Goal: Find specific fact: Find contact information

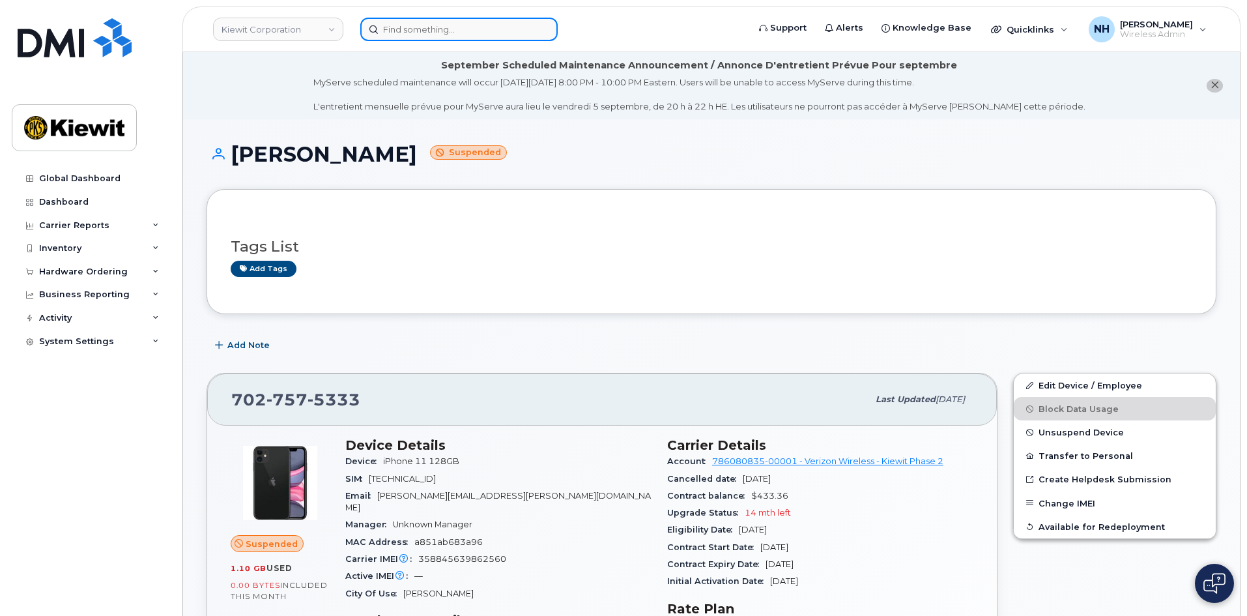
click at [421, 33] on input at bounding box center [458, 29] width 197 height 23
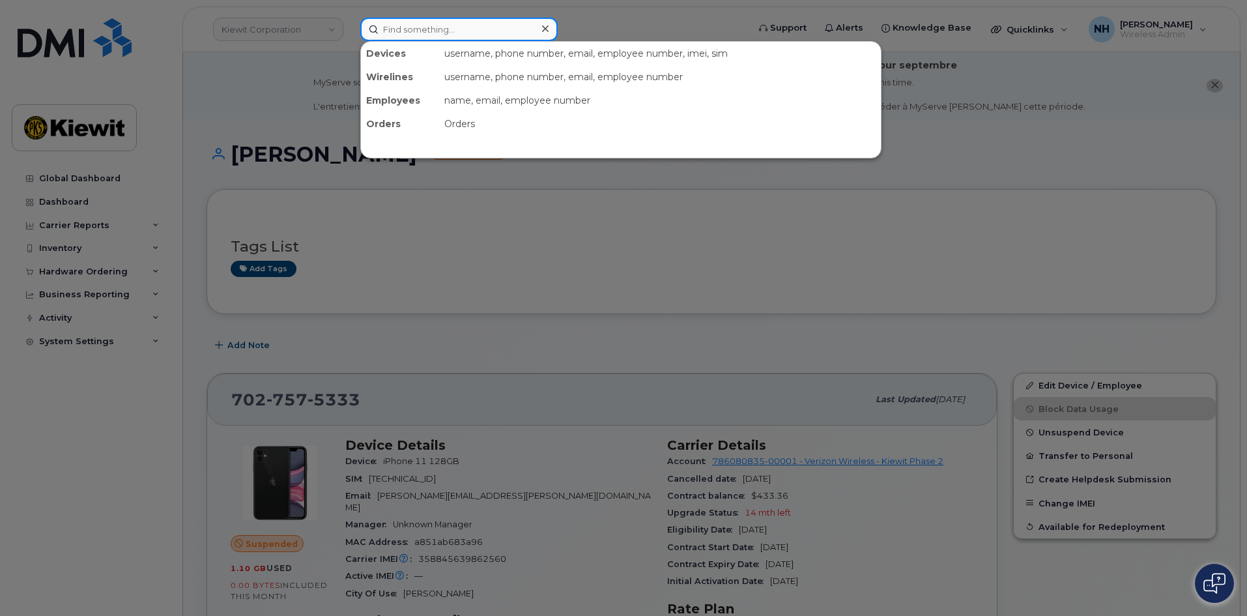
paste input "419272"
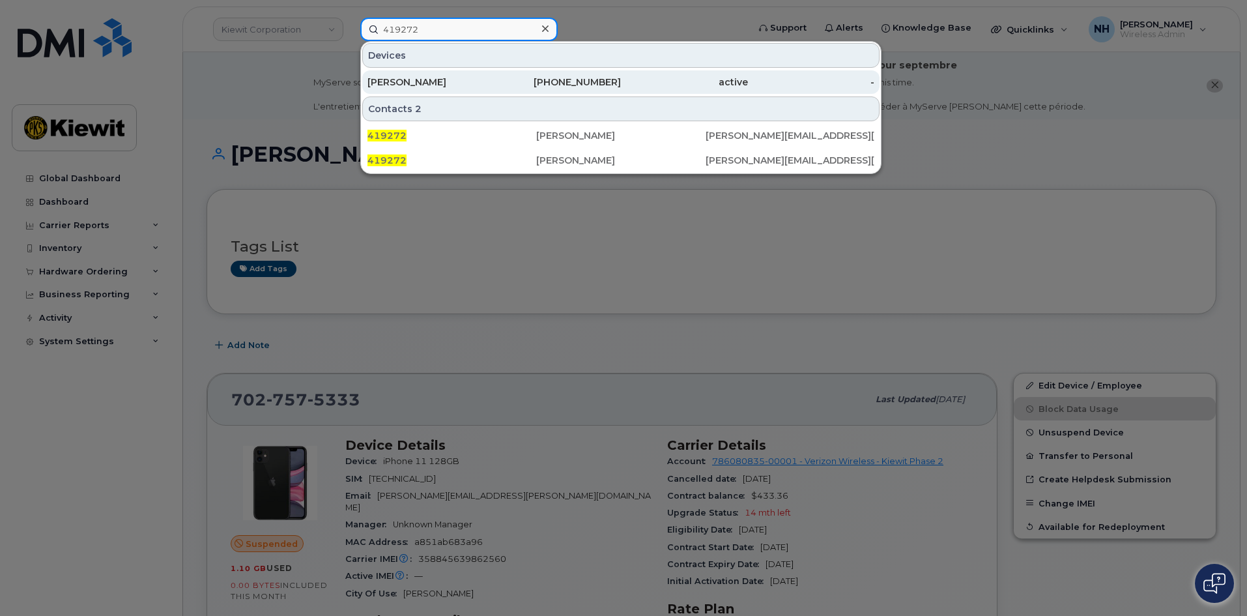
type input "419272"
click at [422, 76] on div "RYAN SMITH" at bounding box center [431, 82] width 127 height 13
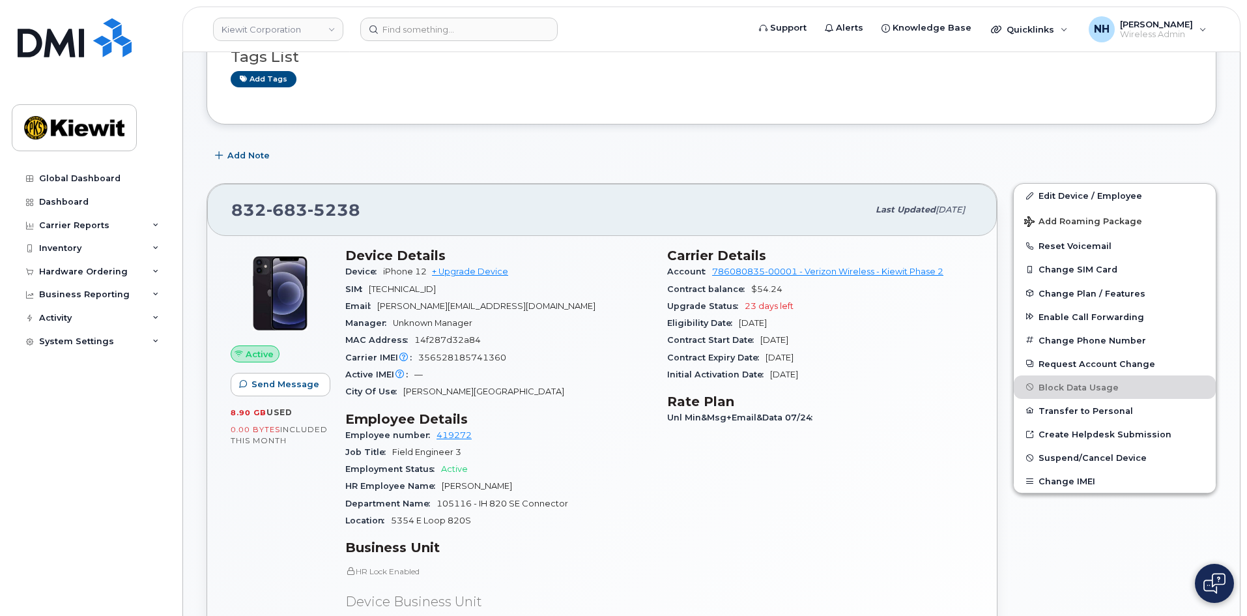
scroll to position [130, 0]
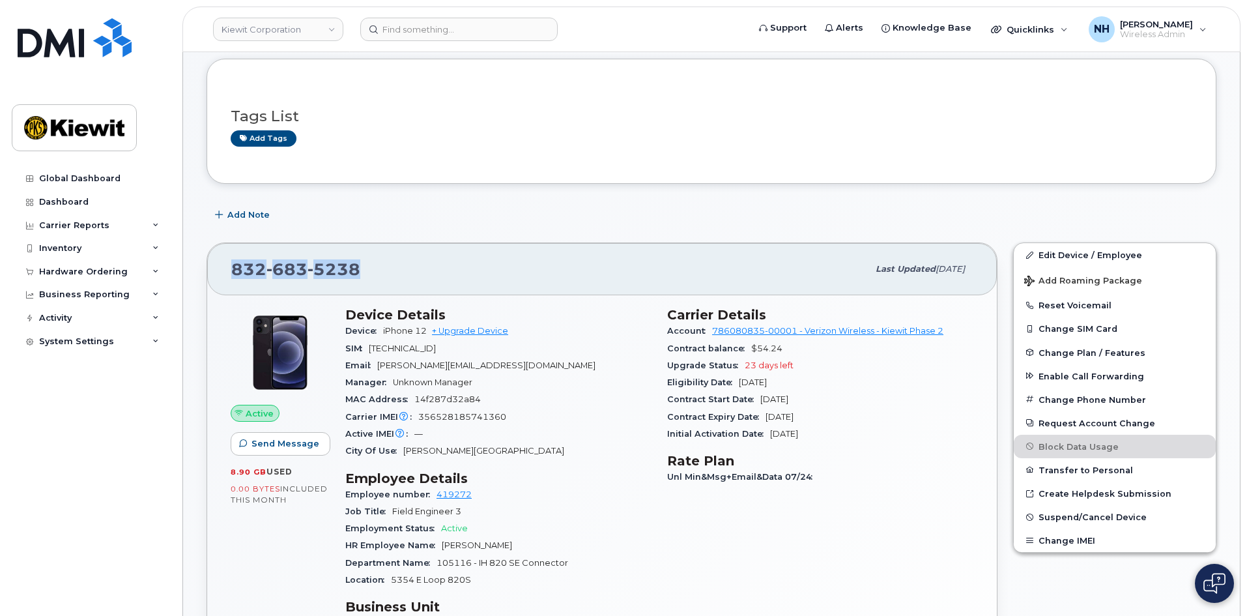
drag, startPoint x: 362, startPoint y: 265, endPoint x: 225, endPoint y: 266, distance: 136.9
click at [225, 266] on div "832 683 5238 Last updated Jul 31, 2025" at bounding box center [602, 269] width 790 height 52
copy span "832 683 5238"
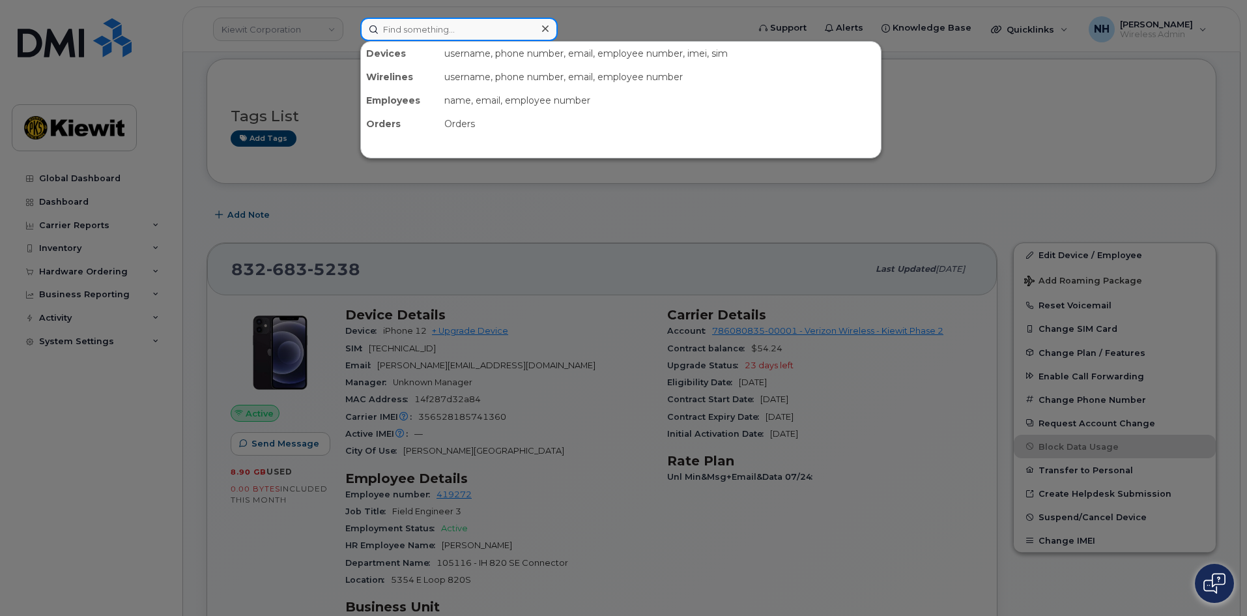
click at [463, 18] on input at bounding box center [458, 29] width 197 height 23
paste input "185132"
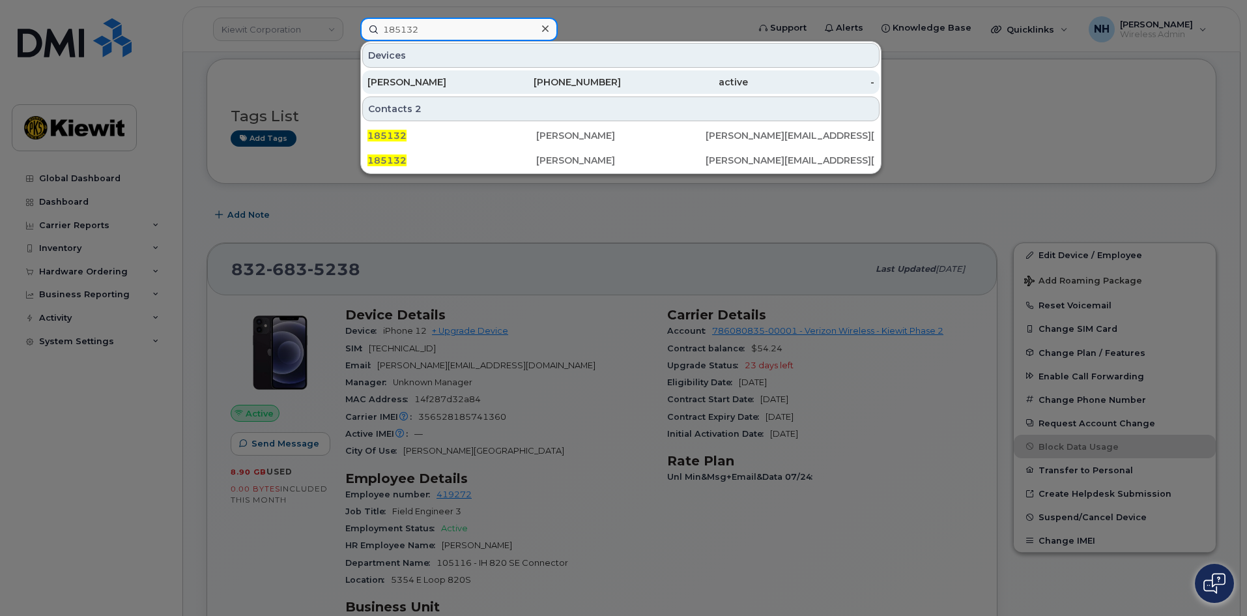
type input "185132"
click at [435, 84] on div "[PERSON_NAME]" at bounding box center [431, 82] width 127 height 13
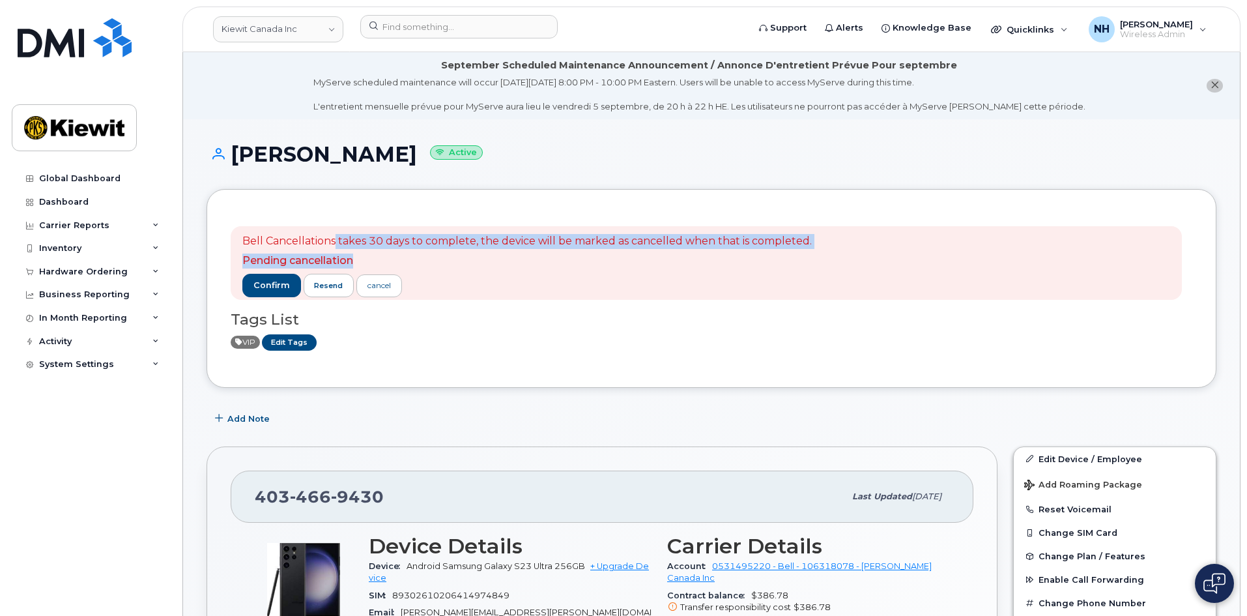
drag, startPoint x: 351, startPoint y: 252, endPoint x: 335, endPoint y: 238, distance: 21.3
click at [335, 238] on span "Bell Cancellations takes 30 days to complete, the device will be marked as canc…" at bounding box center [527, 251] width 570 height 35
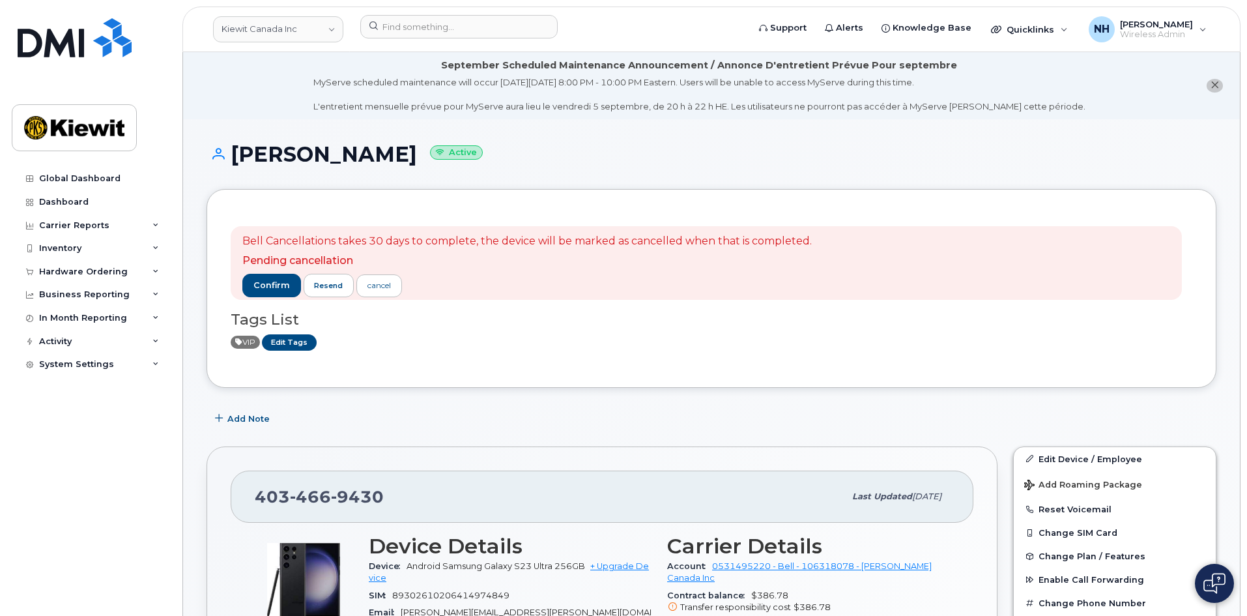
click at [289, 237] on p "Bell Cancellations takes 30 days to complete, the device will be marked as canc…" at bounding box center [527, 241] width 570 height 15
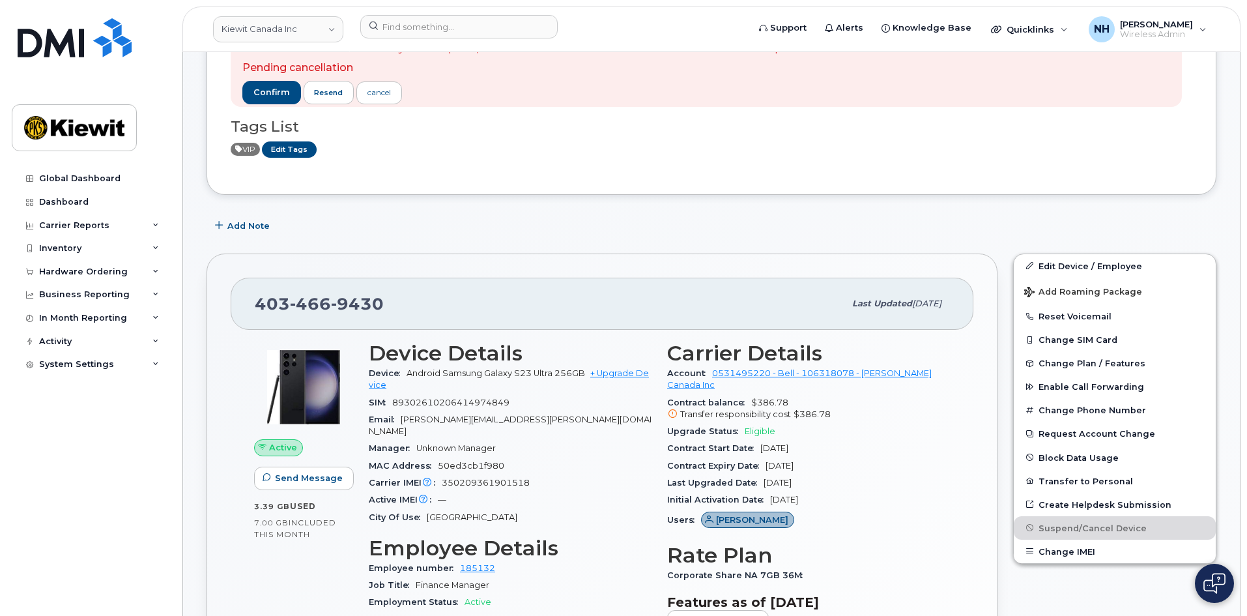
scroll to position [195, 0]
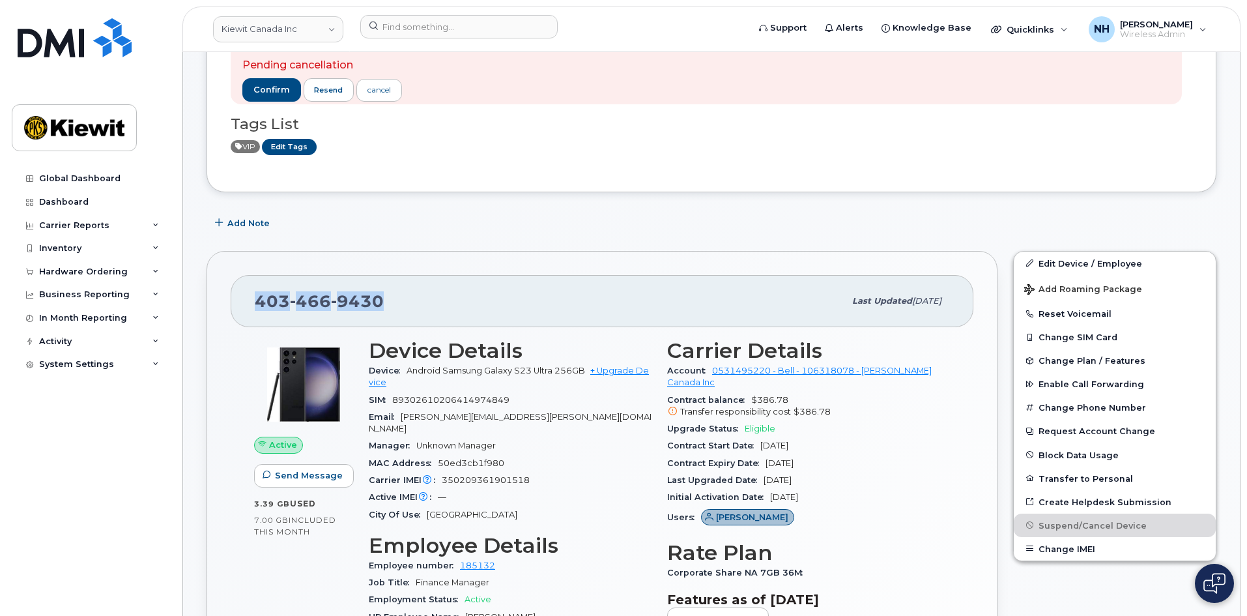
drag, startPoint x: 316, startPoint y: 302, endPoint x: 232, endPoint y: 301, distance: 84.1
click at [232, 301] on div "403 466 9430 Last updated Aug 26, 2025" at bounding box center [602, 301] width 743 height 52
copy span "403 466 9430"
click at [411, 30] on input at bounding box center [458, 26] width 197 height 23
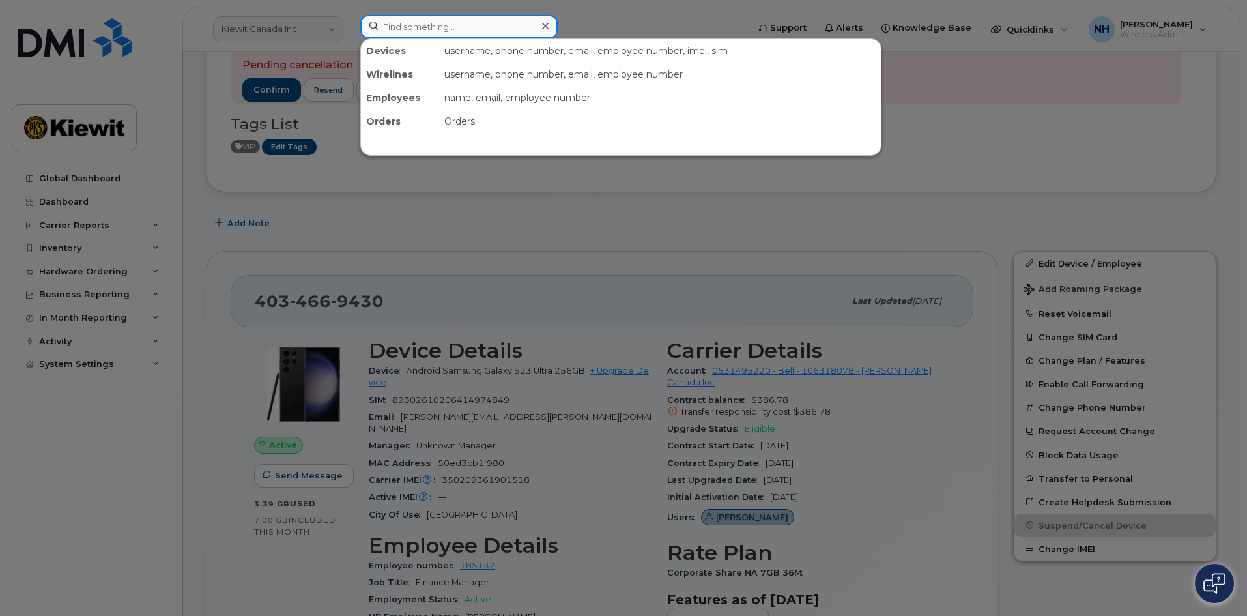
paste input "530399"
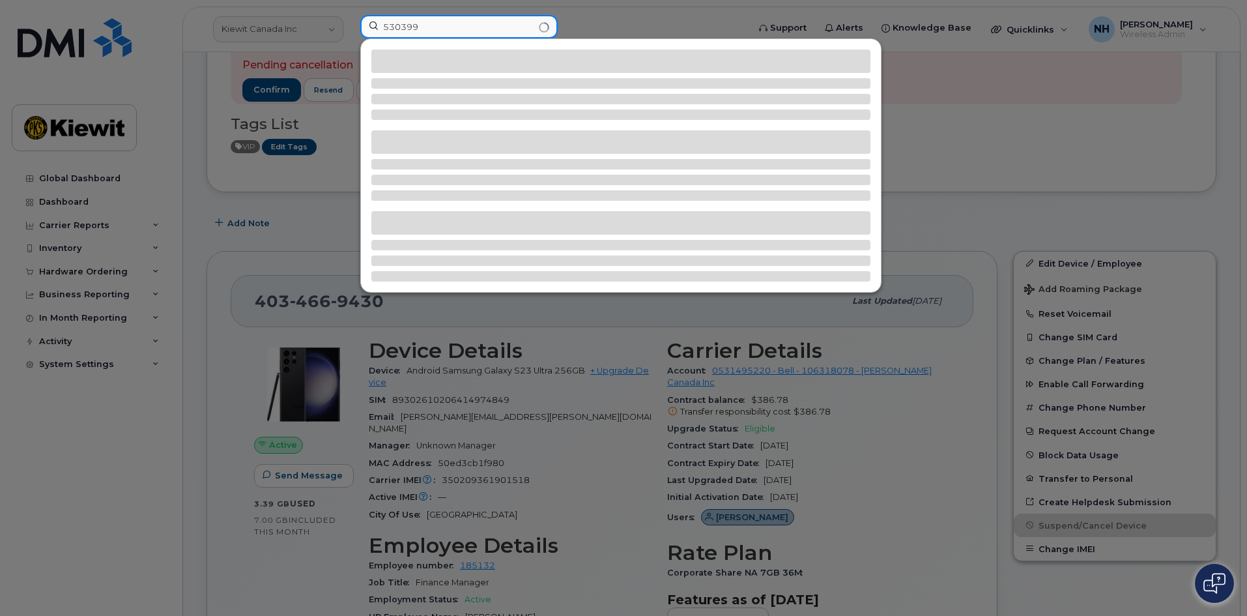
click at [380, 28] on input "530399" at bounding box center [458, 26] width 197 height 23
type input "530399"
click at [436, 29] on input "530399" at bounding box center [458, 26] width 197 height 23
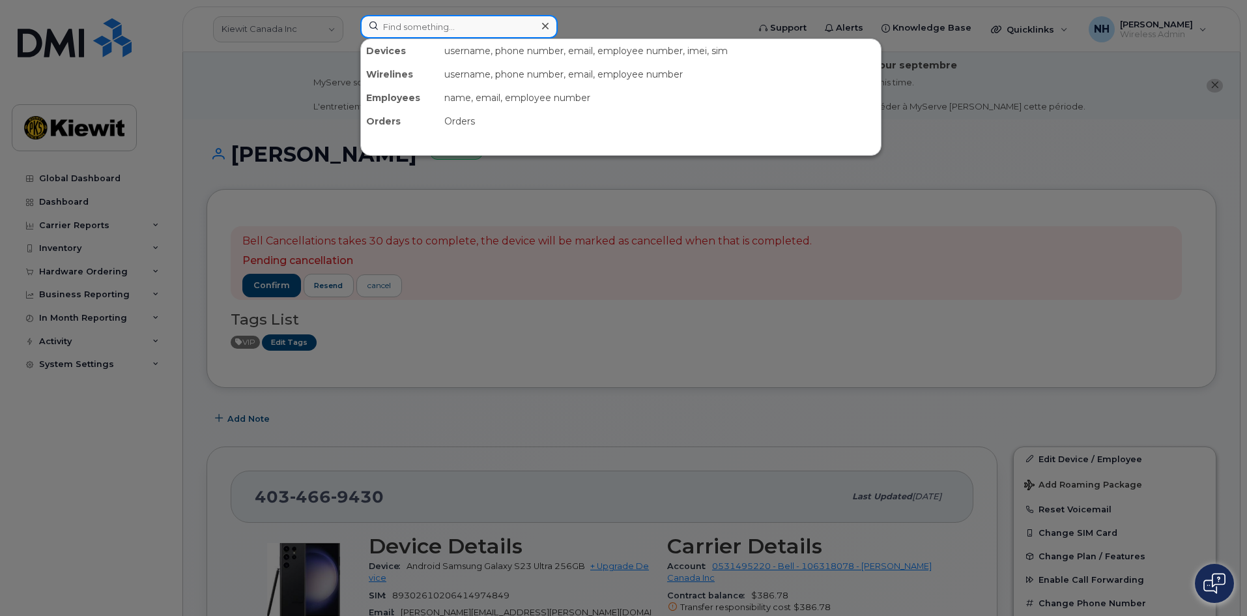
click at [467, 22] on input at bounding box center [458, 26] width 197 height 23
paste input "450623"
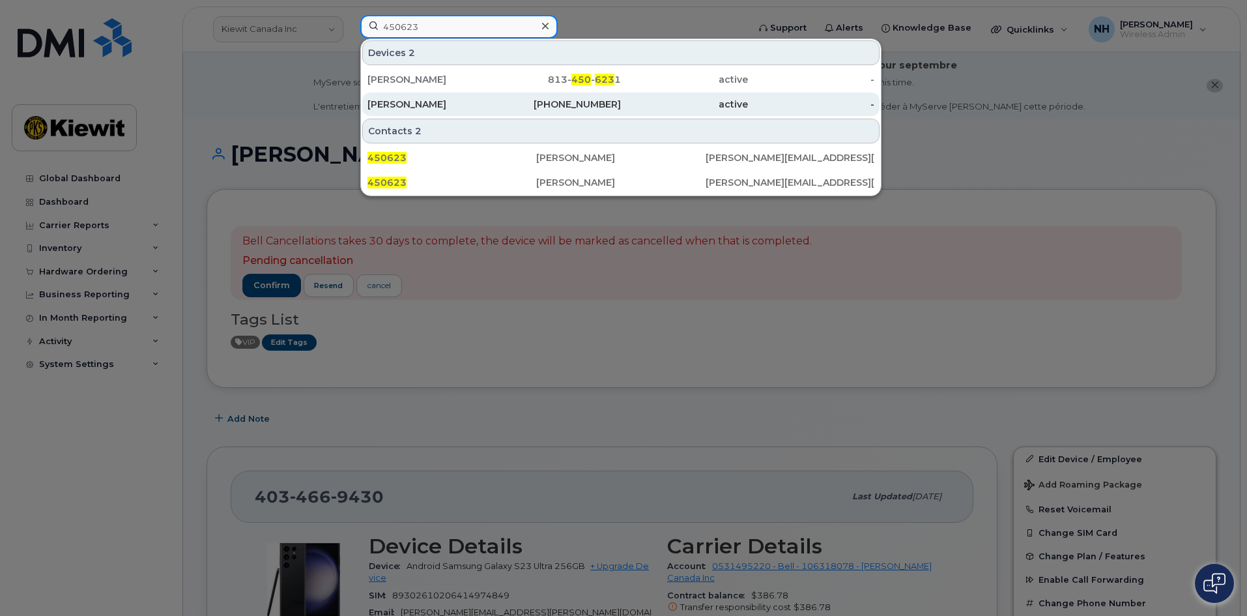
type input "450623"
click at [530, 109] on div "325-232-9172" at bounding box center [558, 104] width 127 height 13
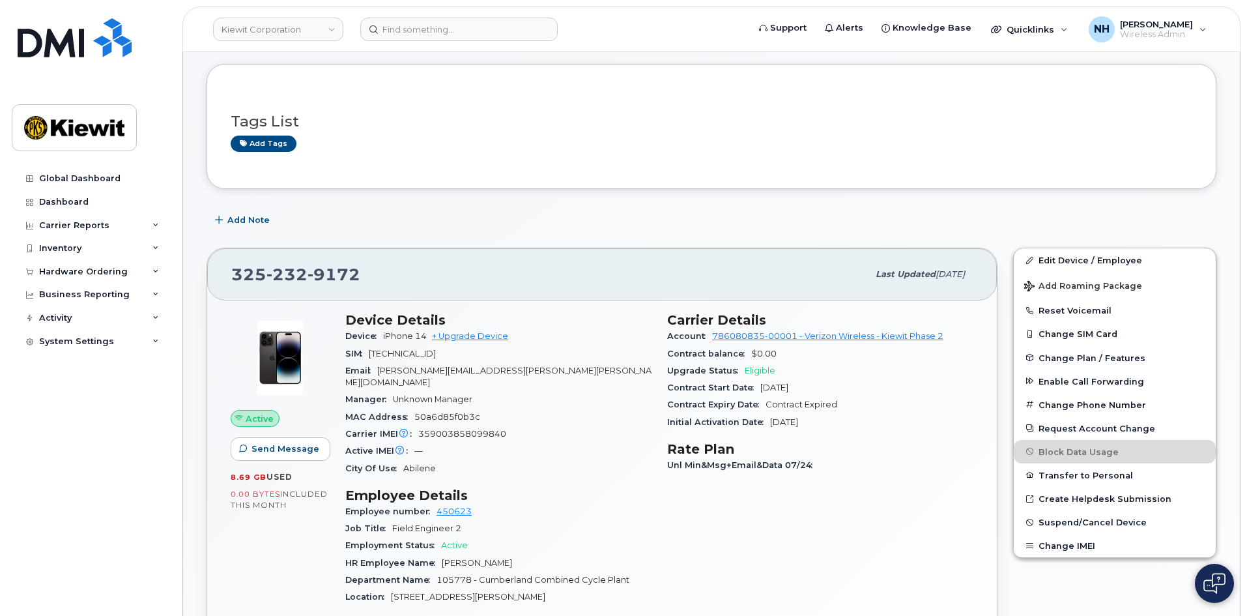
scroll to position [130, 0]
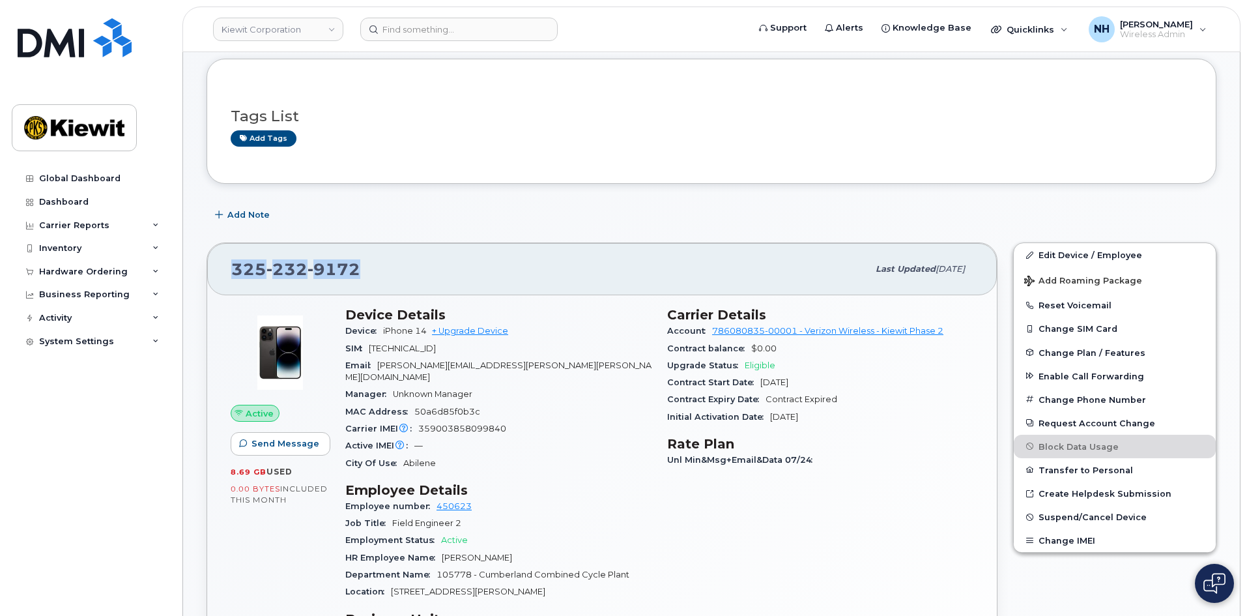
drag, startPoint x: 381, startPoint y: 278, endPoint x: 209, endPoint y: 269, distance: 172.3
click at [209, 269] on div "[PHONE_NUMBER] Last updated [DATE]" at bounding box center [602, 269] width 790 height 52
copy span "[PHONE_NUMBER]"
